Goal: Find specific page/section: Find specific page/section

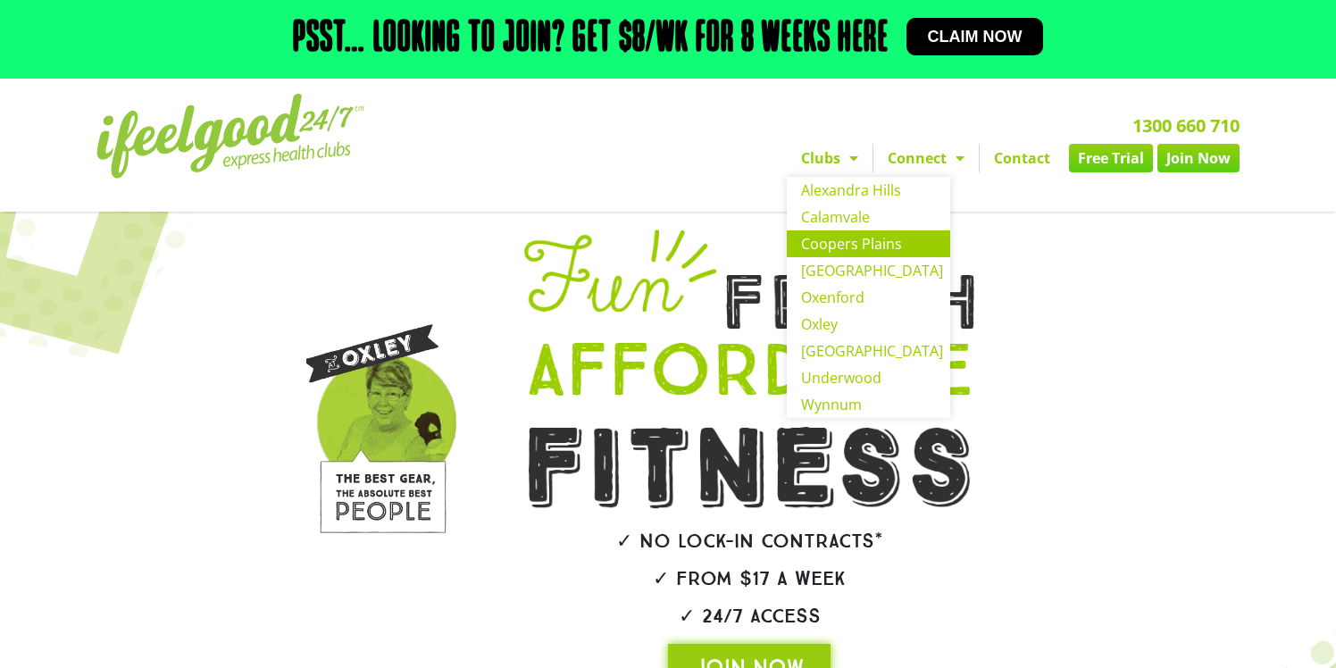
click at [850, 241] on link "Coopers Plains" at bounding box center [868, 243] width 163 height 27
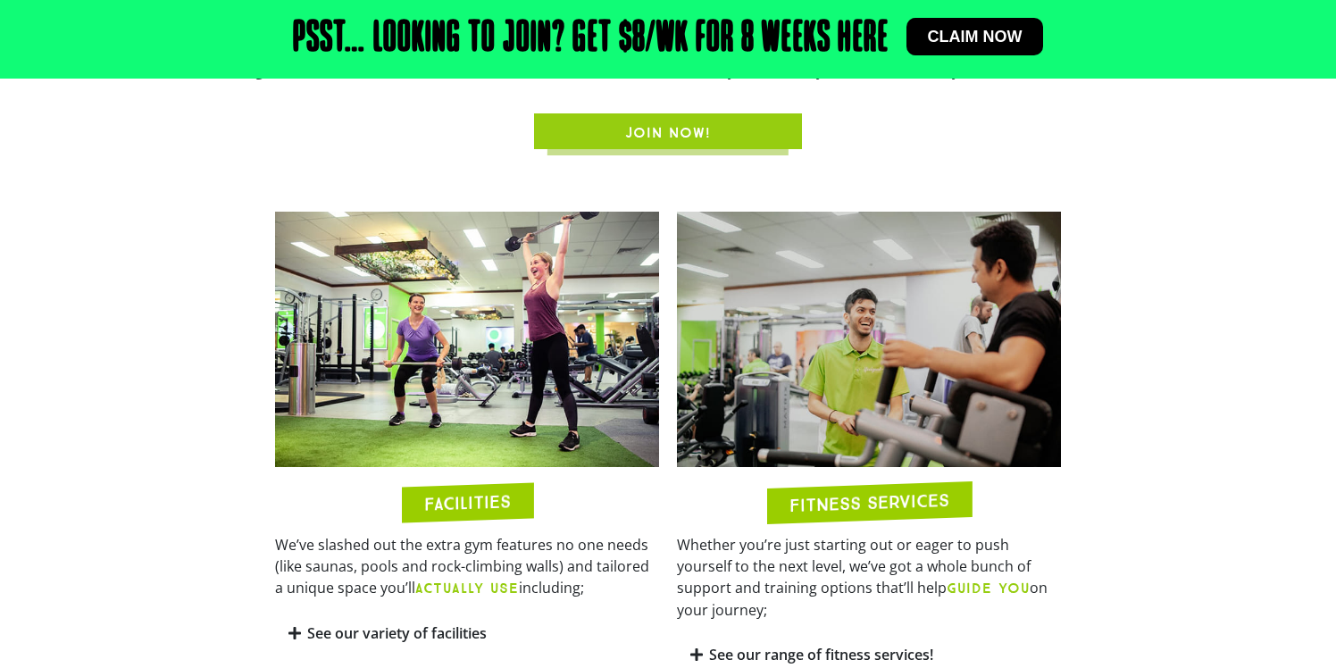
scroll to position [813, 0]
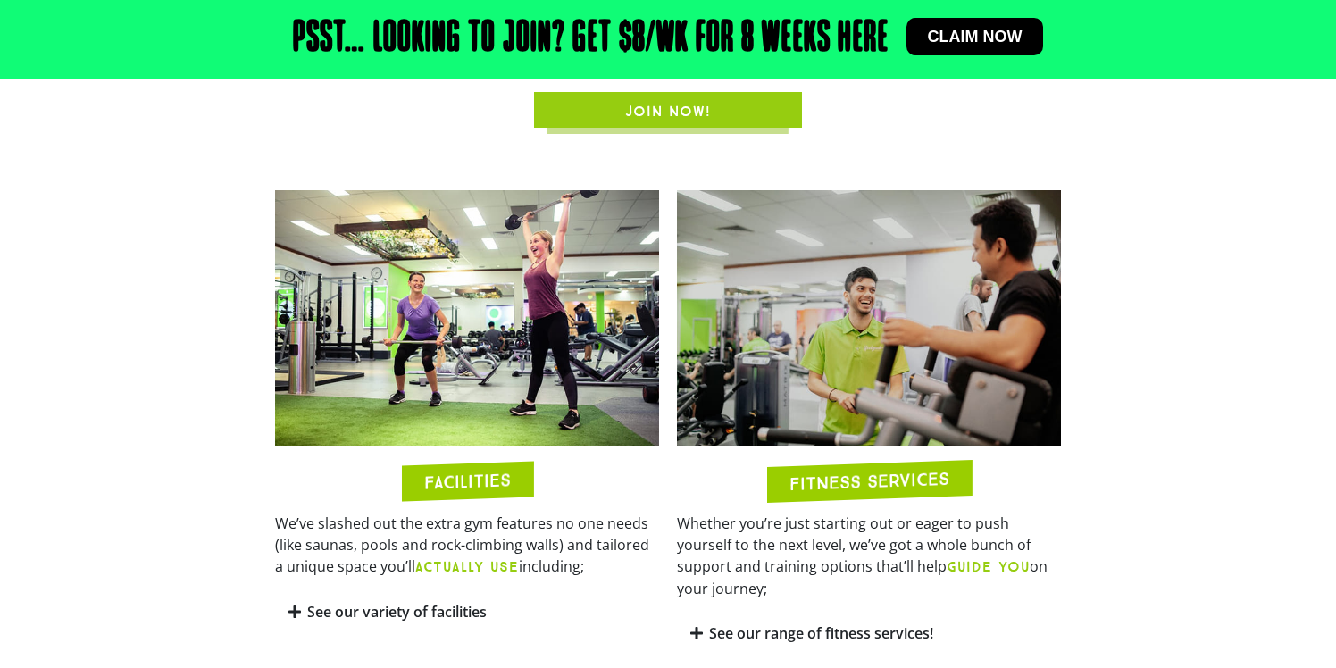
click at [496, 471] on h2 "FACILITIES" at bounding box center [467, 481] width 87 height 21
click at [505, 351] on img at bounding box center [467, 318] width 384 height 256
click at [404, 602] on link "See our variety of facilities" at bounding box center [396, 612] width 179 height 20
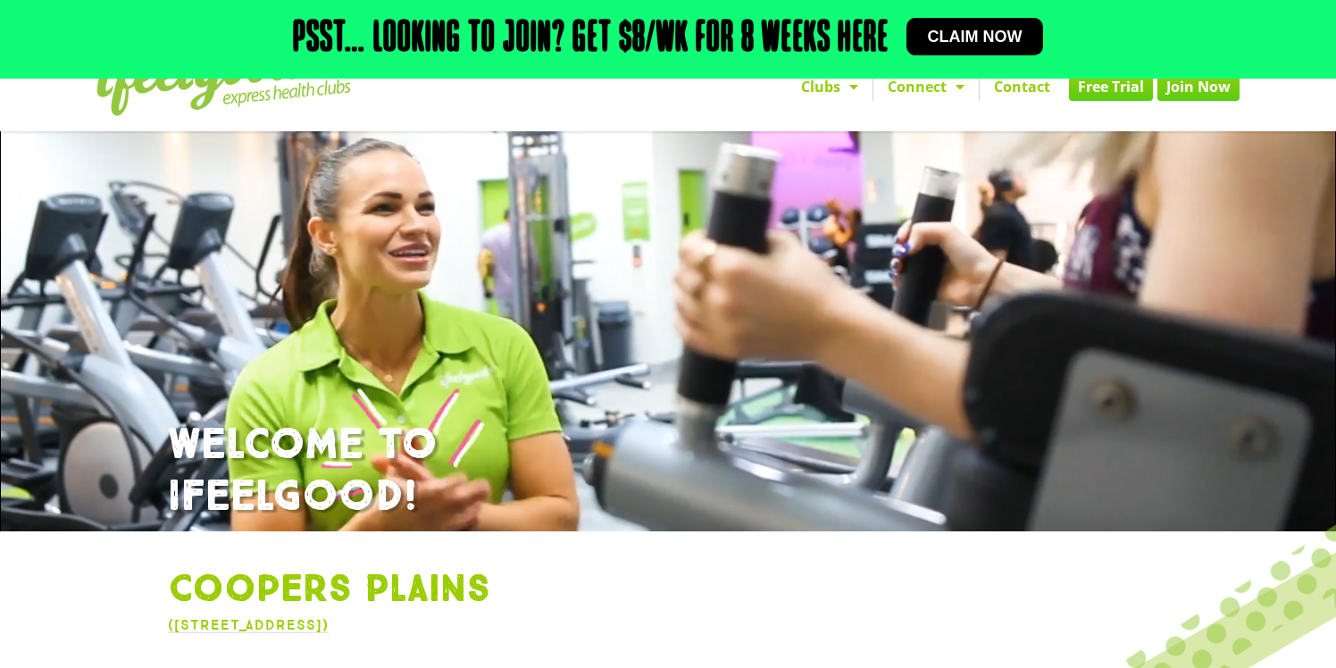
scroll to position [0, 0]
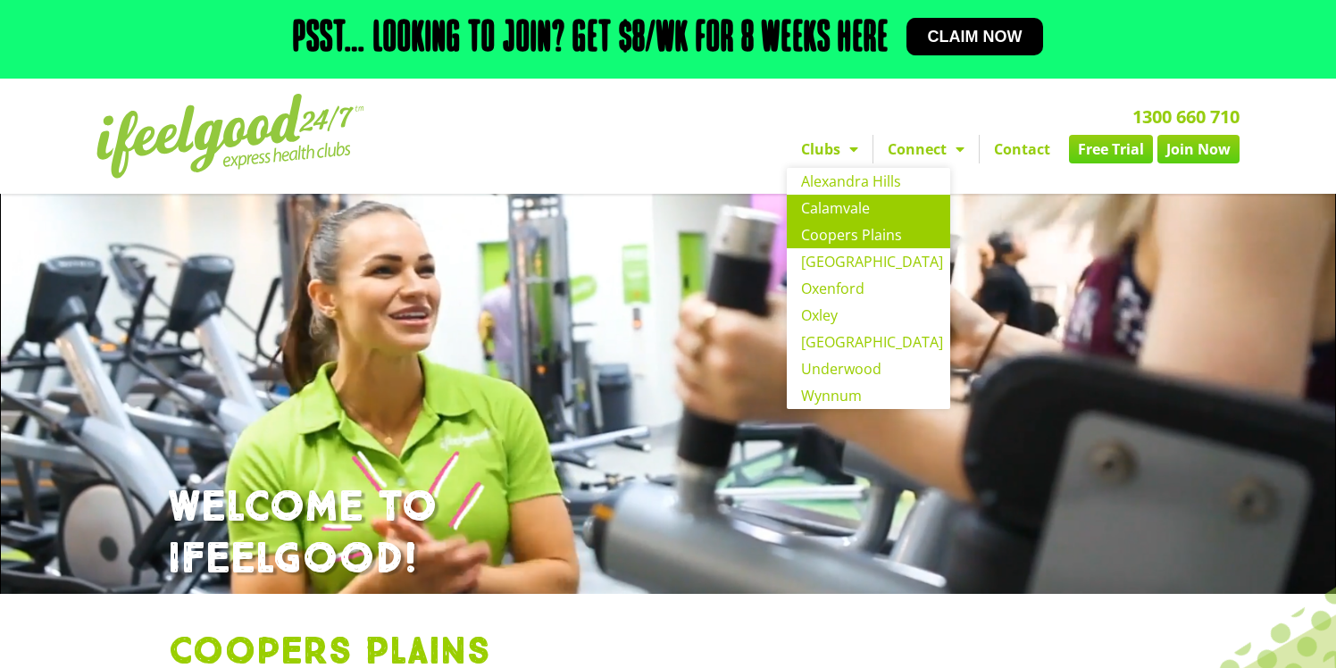
click at [833, 212] on link "Calamvale" at bounding box center [868, 208] width 163 height 27
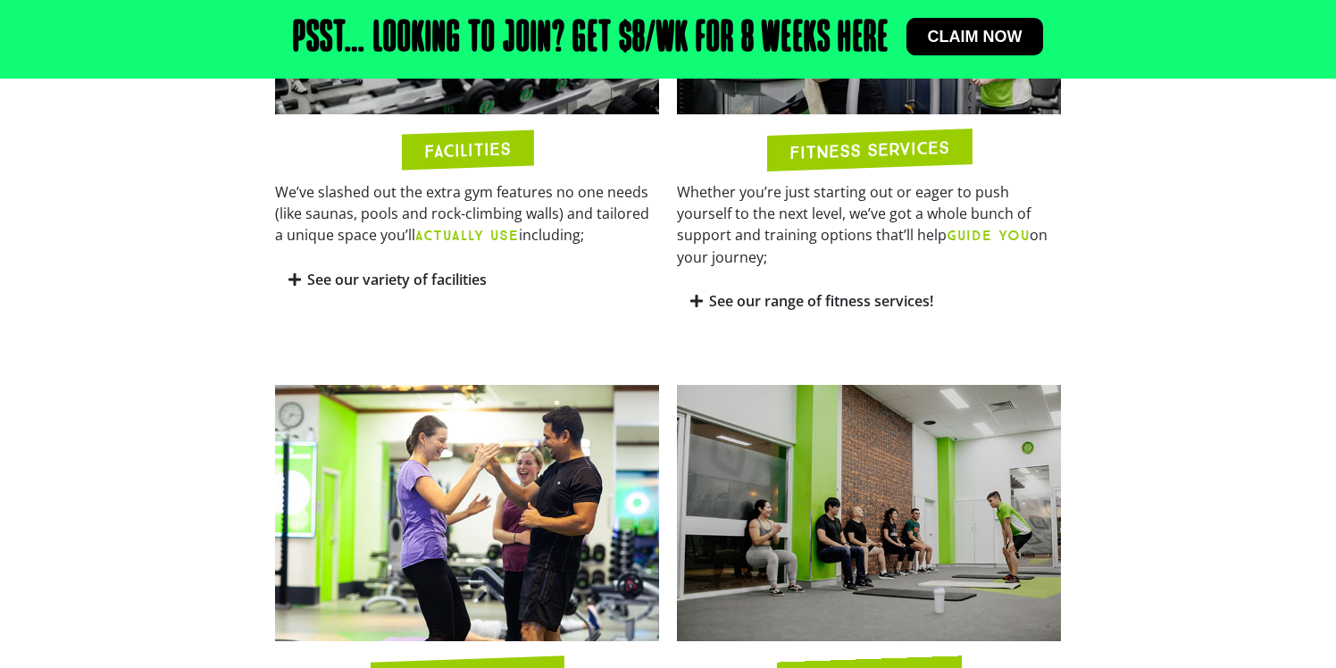
scroll to position [1126, 0]
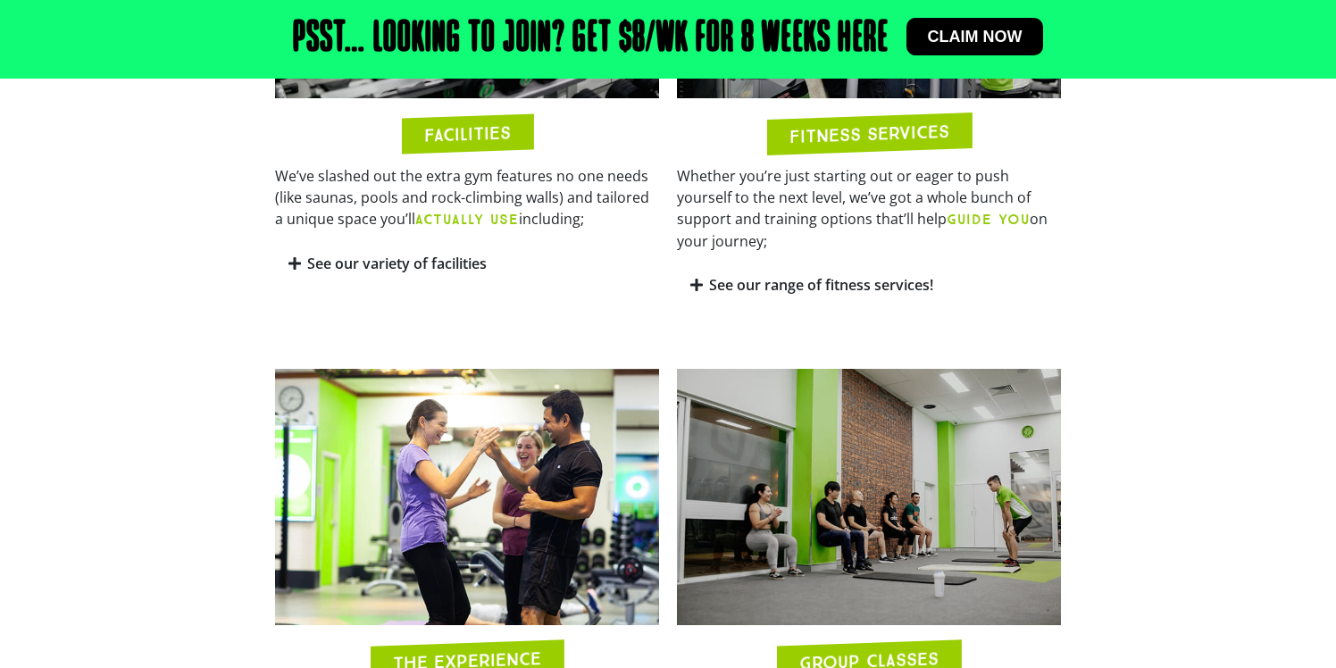
click at [454, 262] on link "See our variety of facilities" at bounding box center [396, 264] width 179 height 20
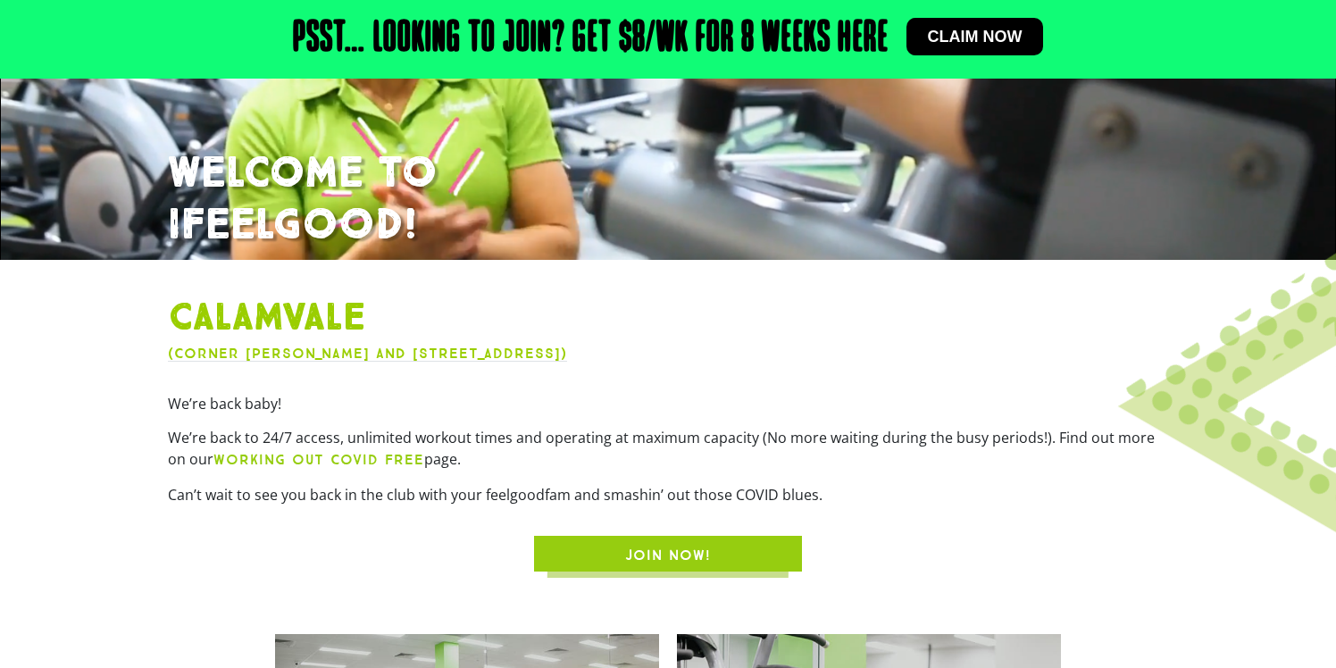
scroll to position [0, 0]
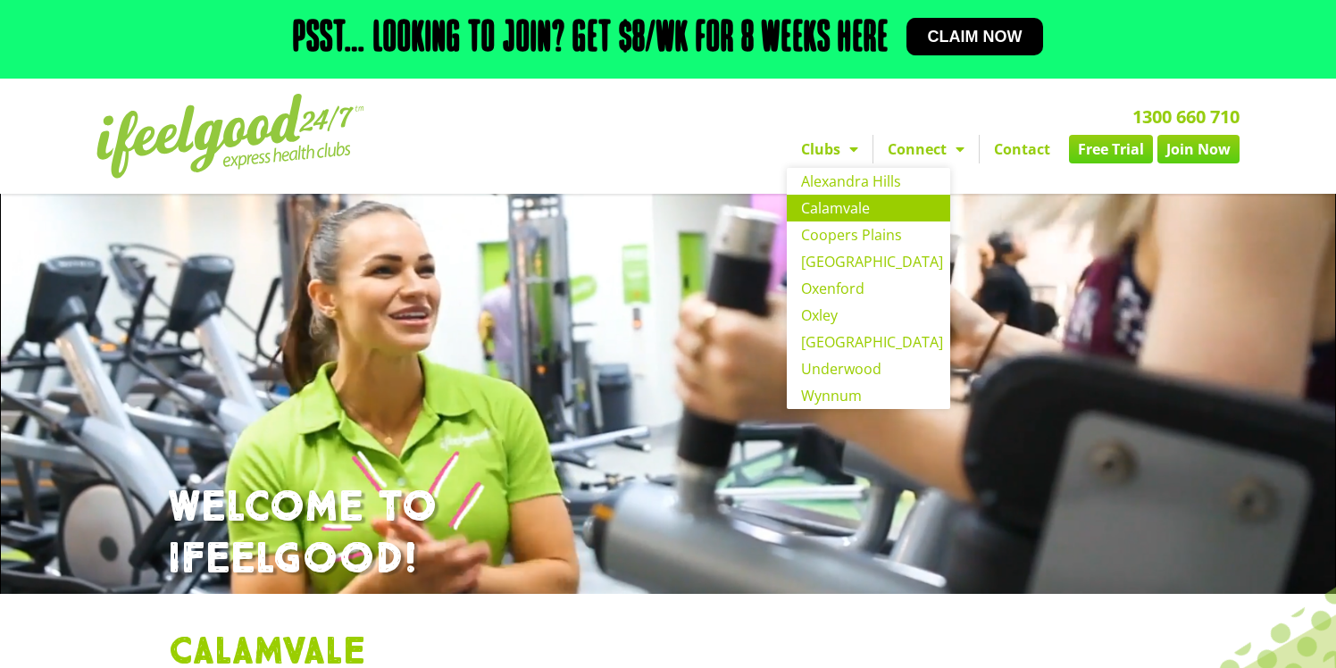
click at [857, 149] on span "Menu" at bounding box center [849, 149] width 18 height 32
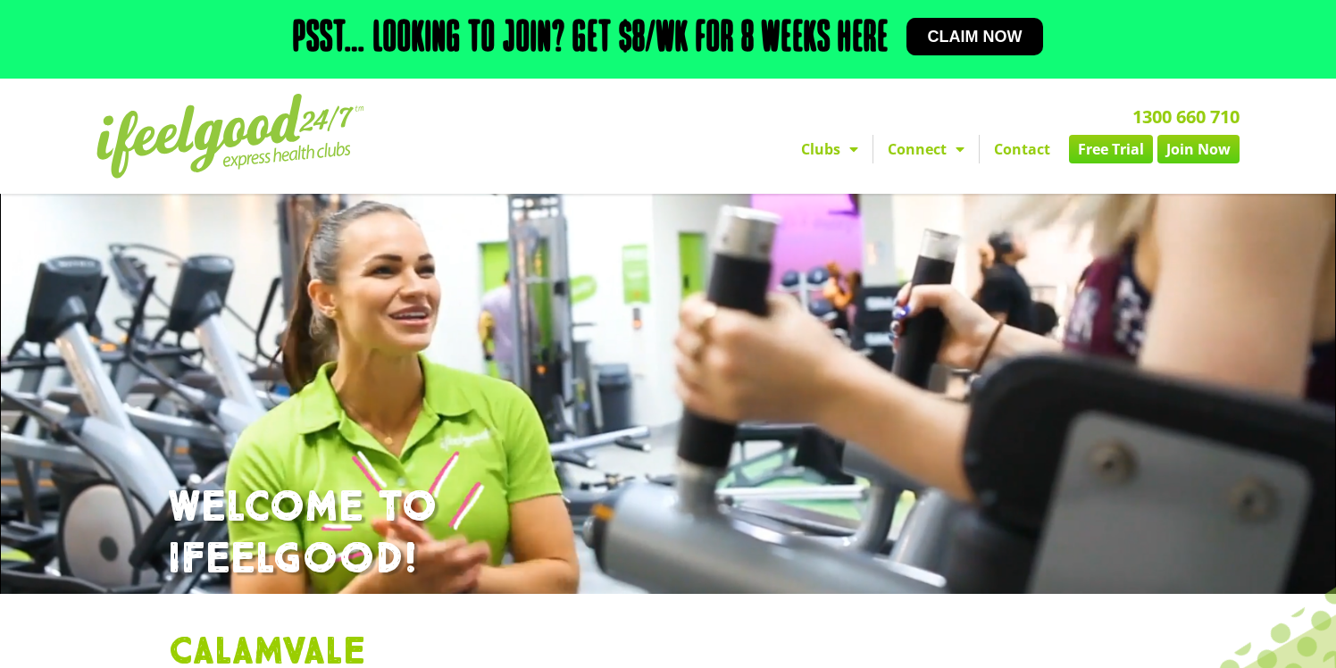
click at [857, 149] on span "Menu" at bounding box center [849, 149] width 18 height 32
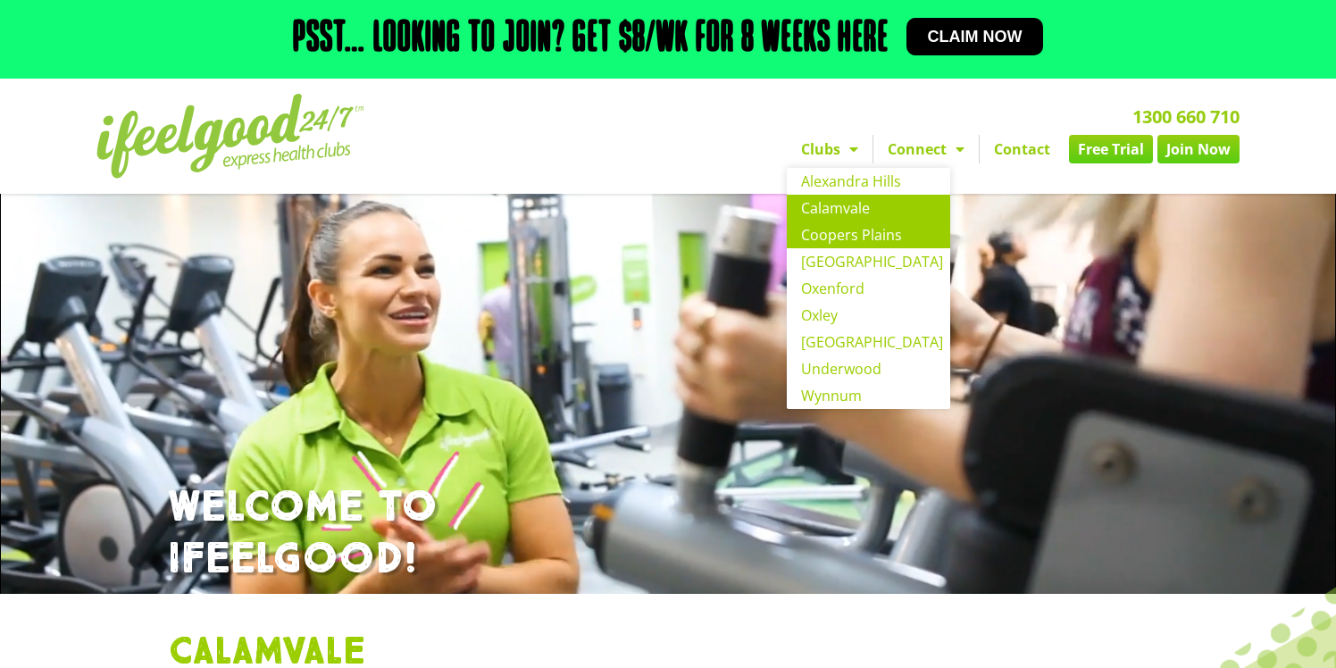
click at [851, 229] on link "Coopers Plains" at bounding box center [868, 234] width 163 height 27
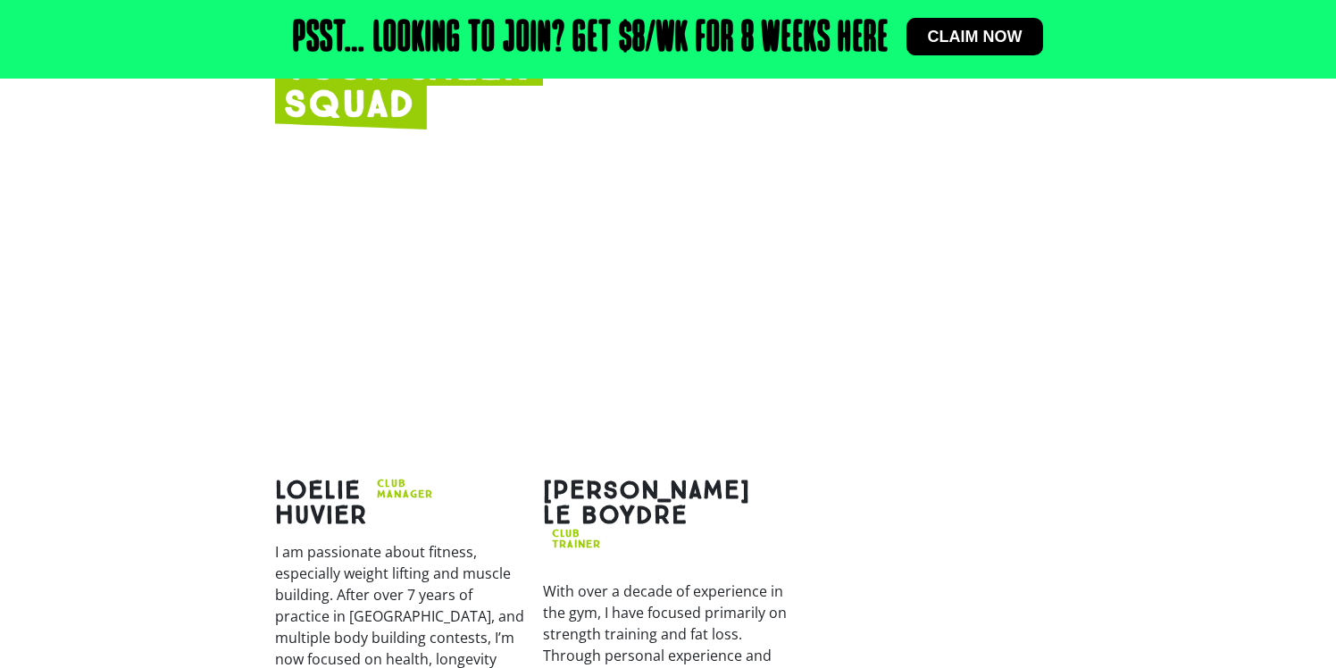
scroll to position [2074, 0]
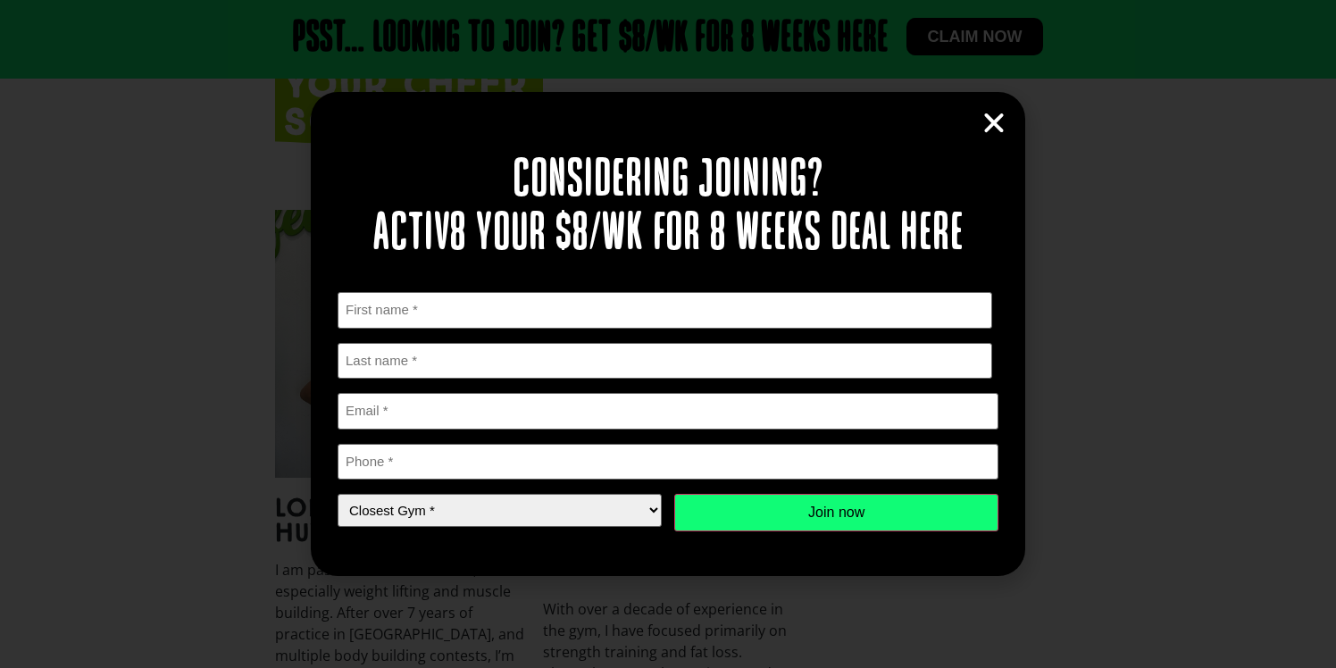
click at [985, 111] on icon "Close" at bounding box center [993, 123] width 27 height 27
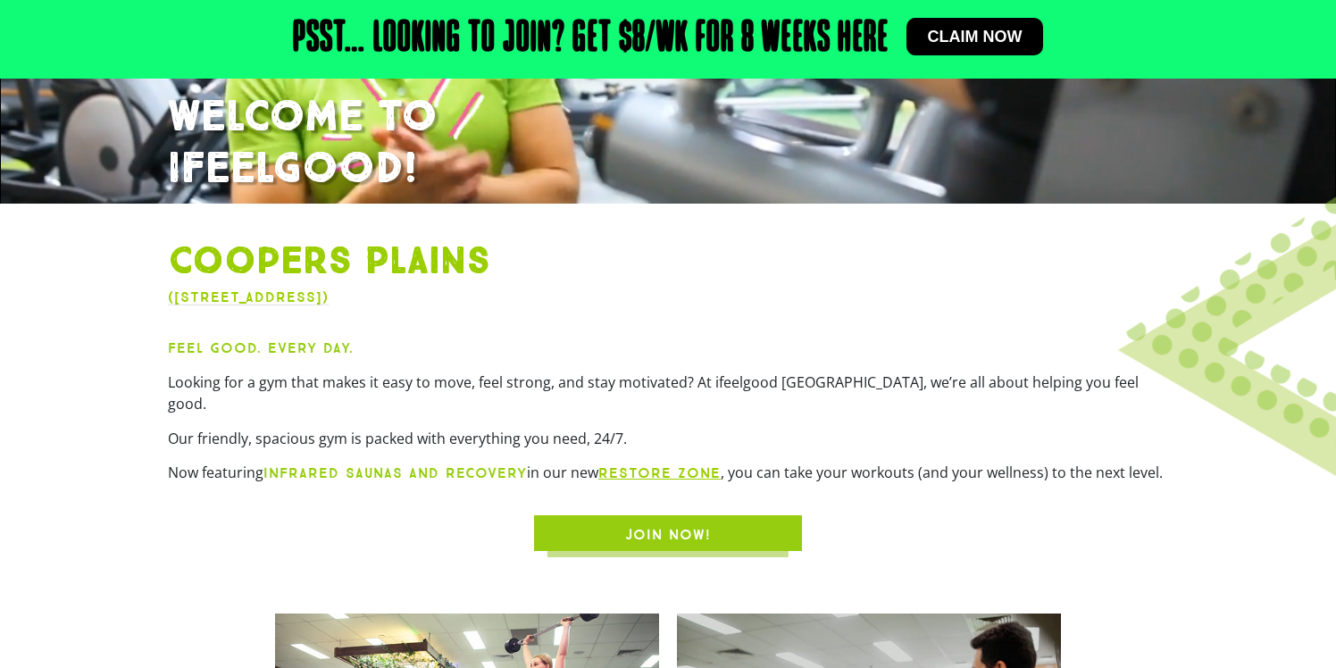
scroll to position [0, 0]
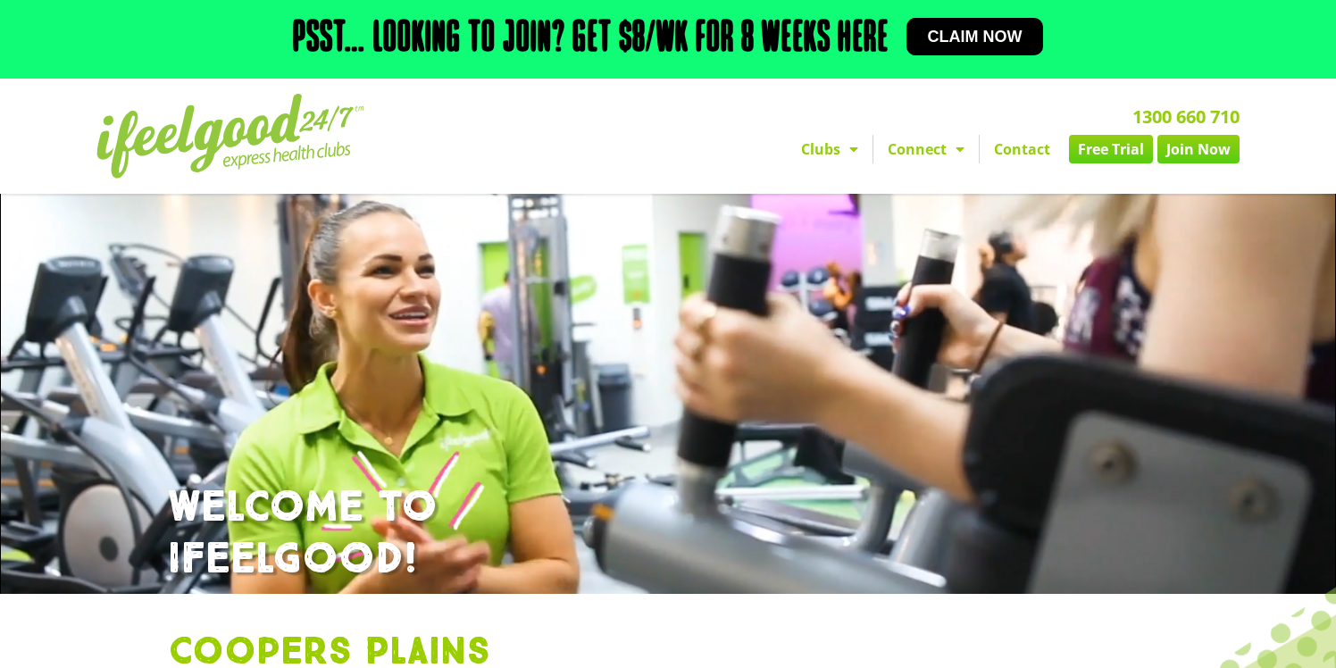
click at [849, 151] on span "Menu" at bounding box center [849, 149] width 18 height 32
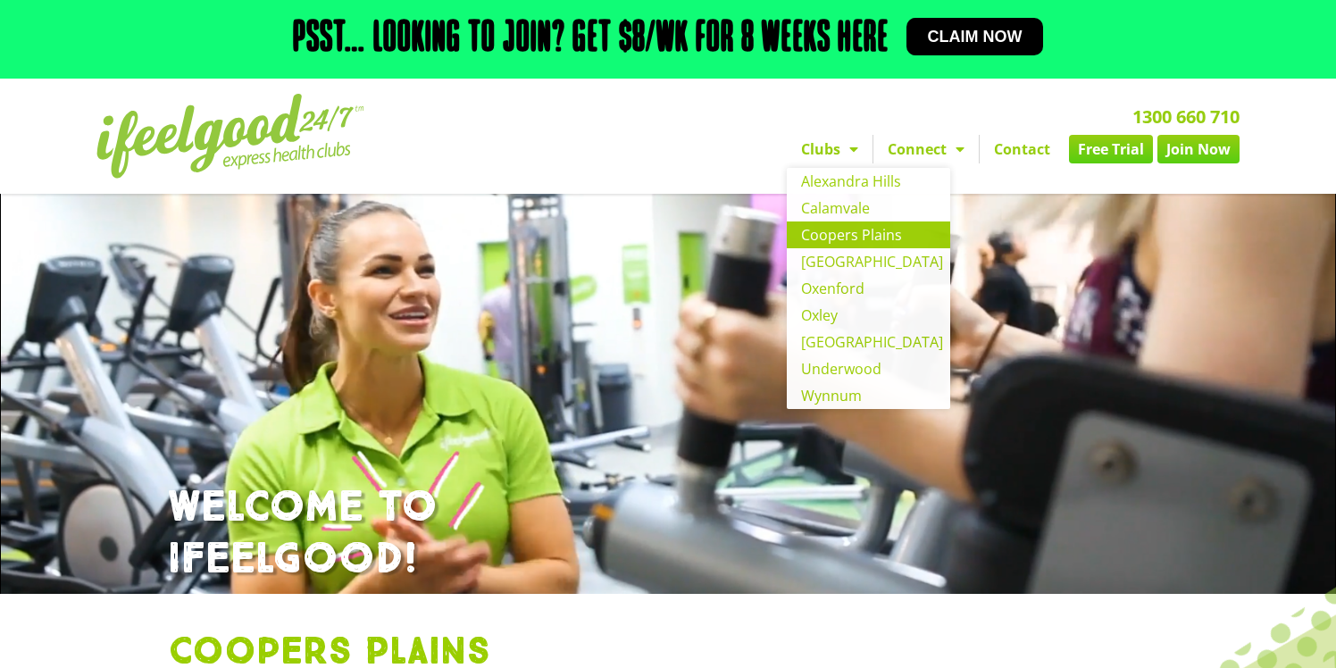
click at [691, 113] on h2 "1300 660 710" at bounding box center [871, 117] width 737 height 18
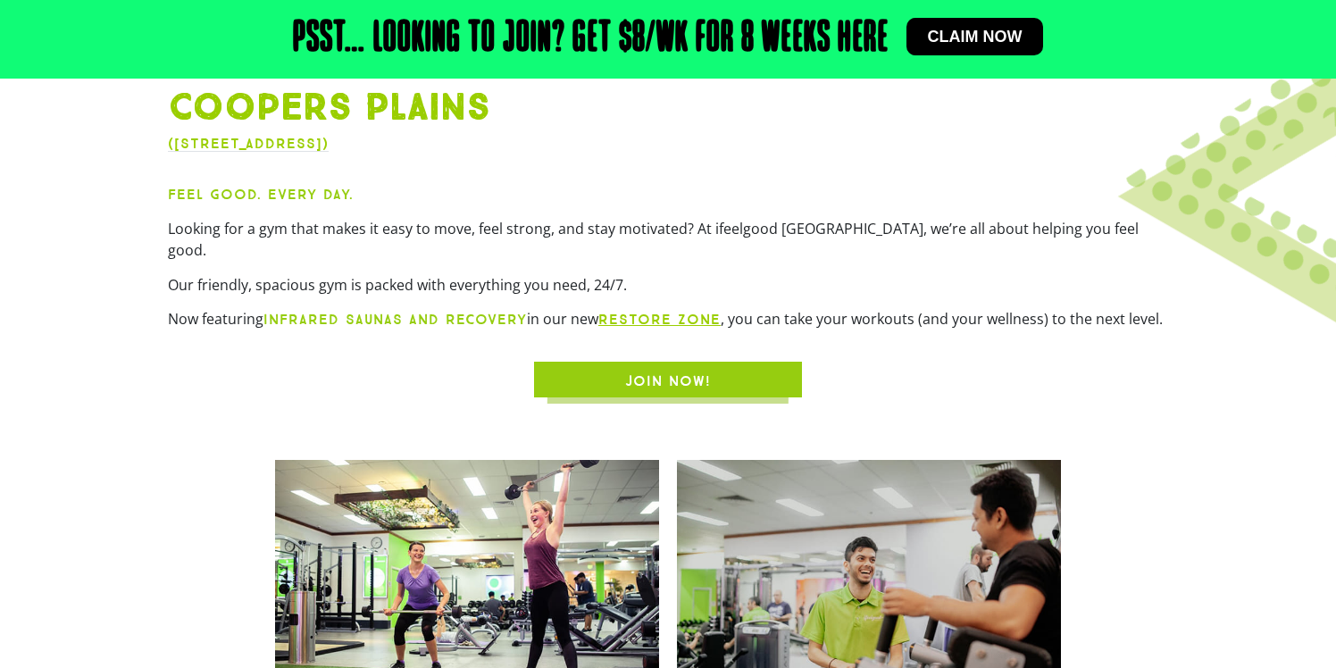
scroll to position [553, 0]
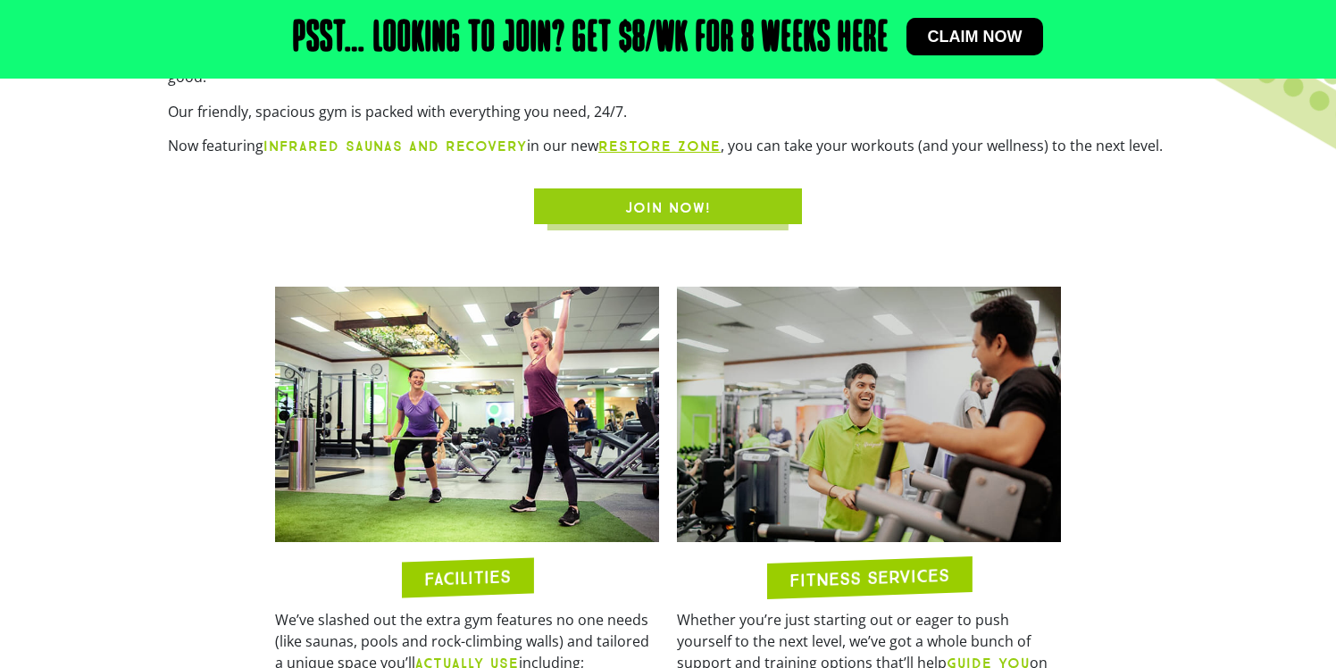
click at [653, 197] on span "JOIN NOW!" at bounding box center [668, 207] width 86 height 21
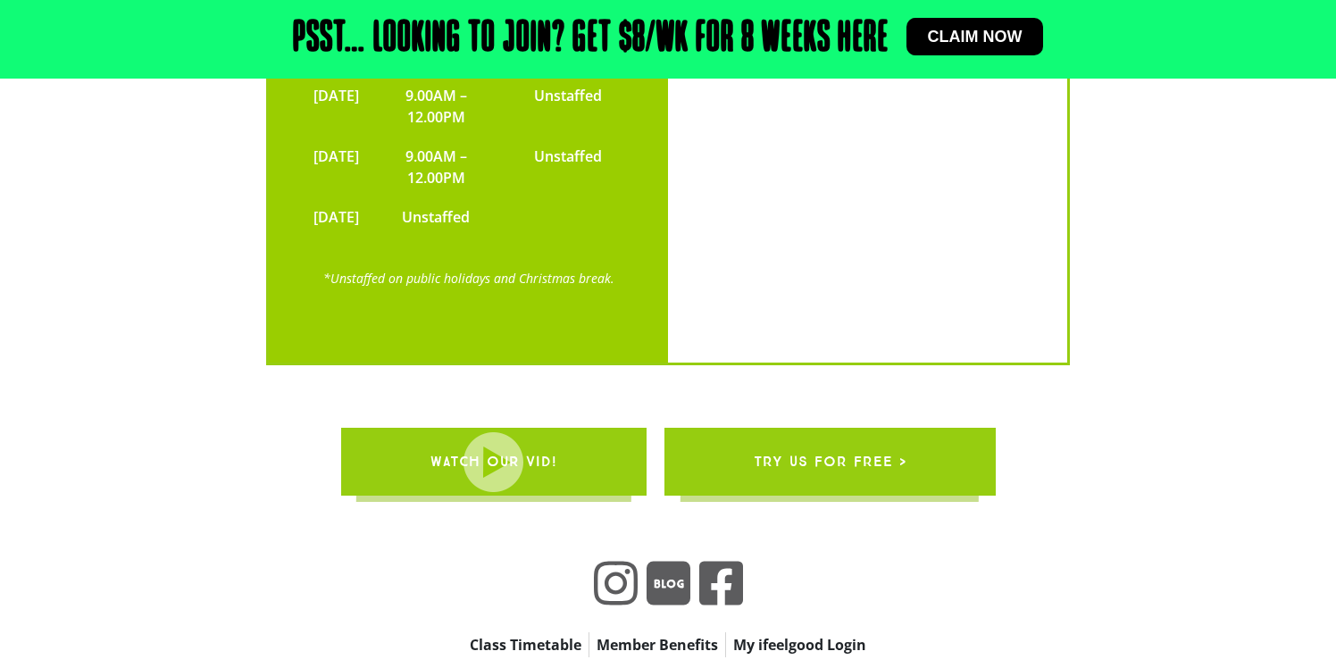
scroll to position [4270, 0]
